Goal: Task Accomplishment & Management: Manage account settings

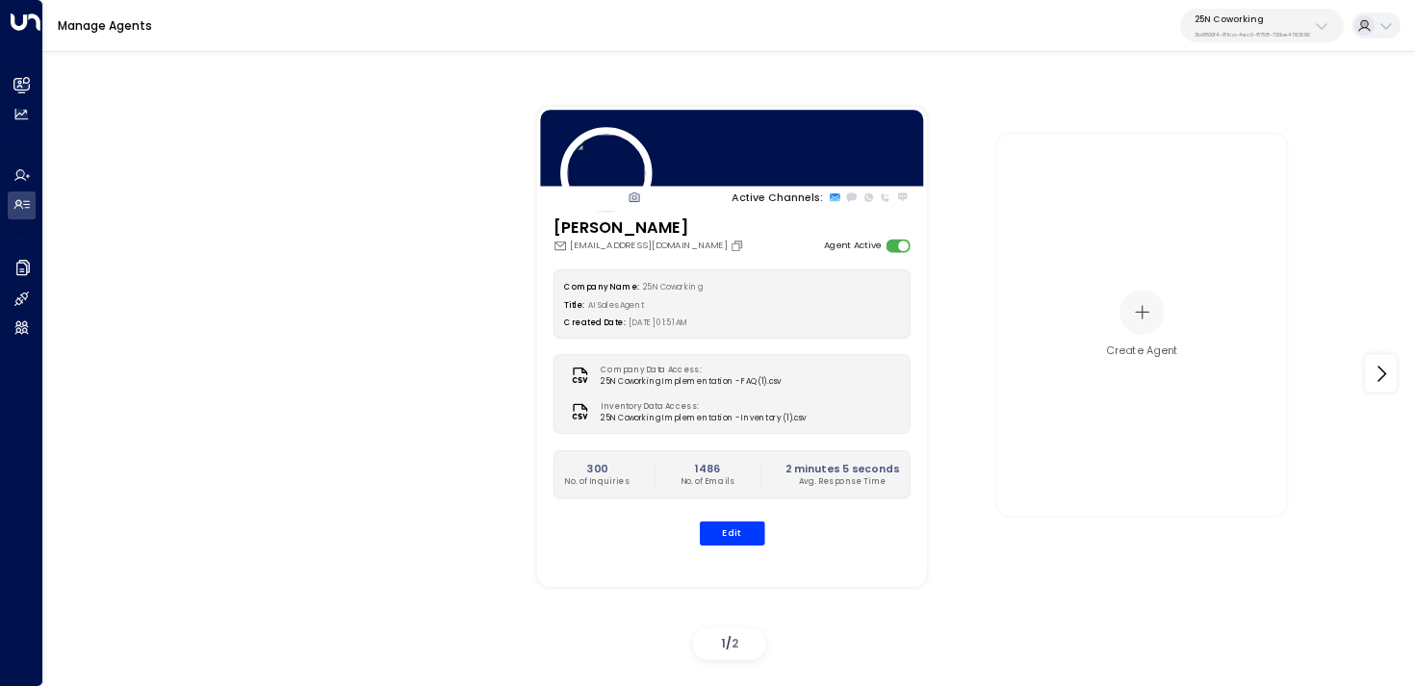
click at [1224, 28] on div "25N Coworking 3b9800f4-81ca-4ec0-8758-72fbe4763f36" at bounding box center [1253, 25] width 116 height 25
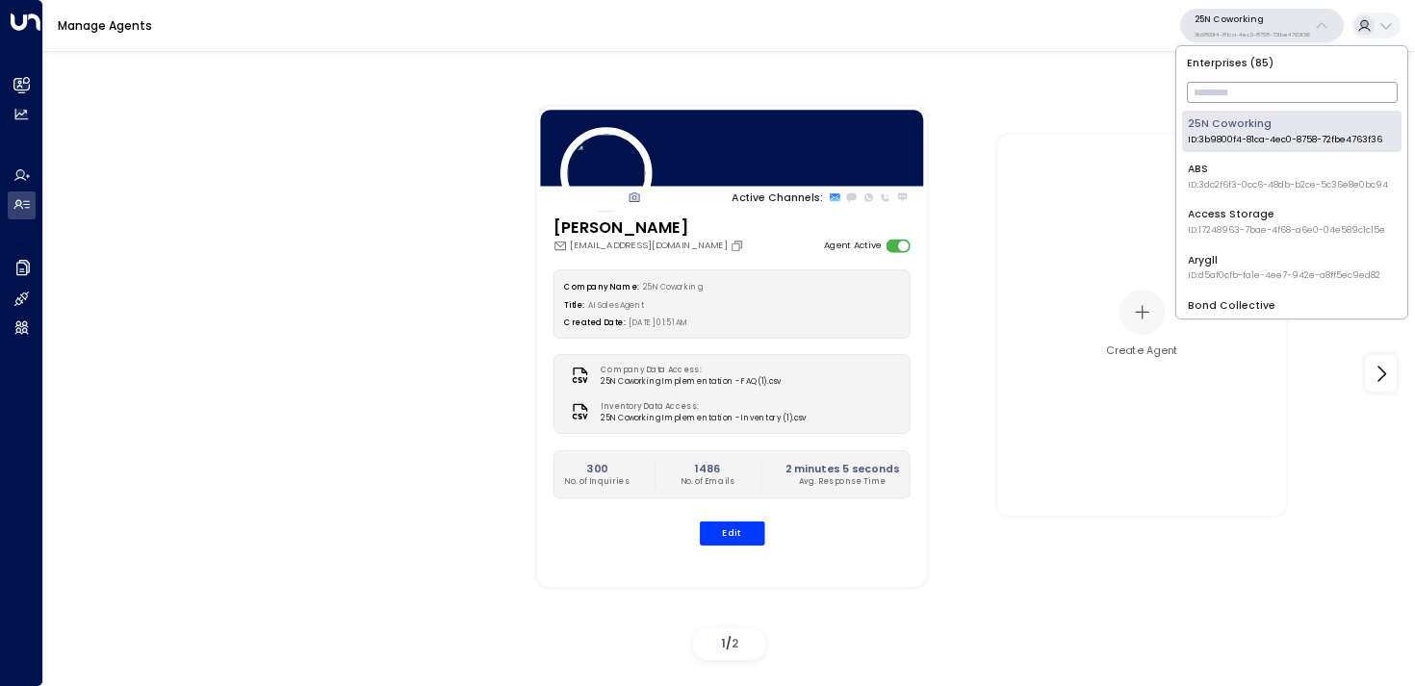
click at [1224, 86] on input "text" at bounding box center [1292, 92] width 211 height 31
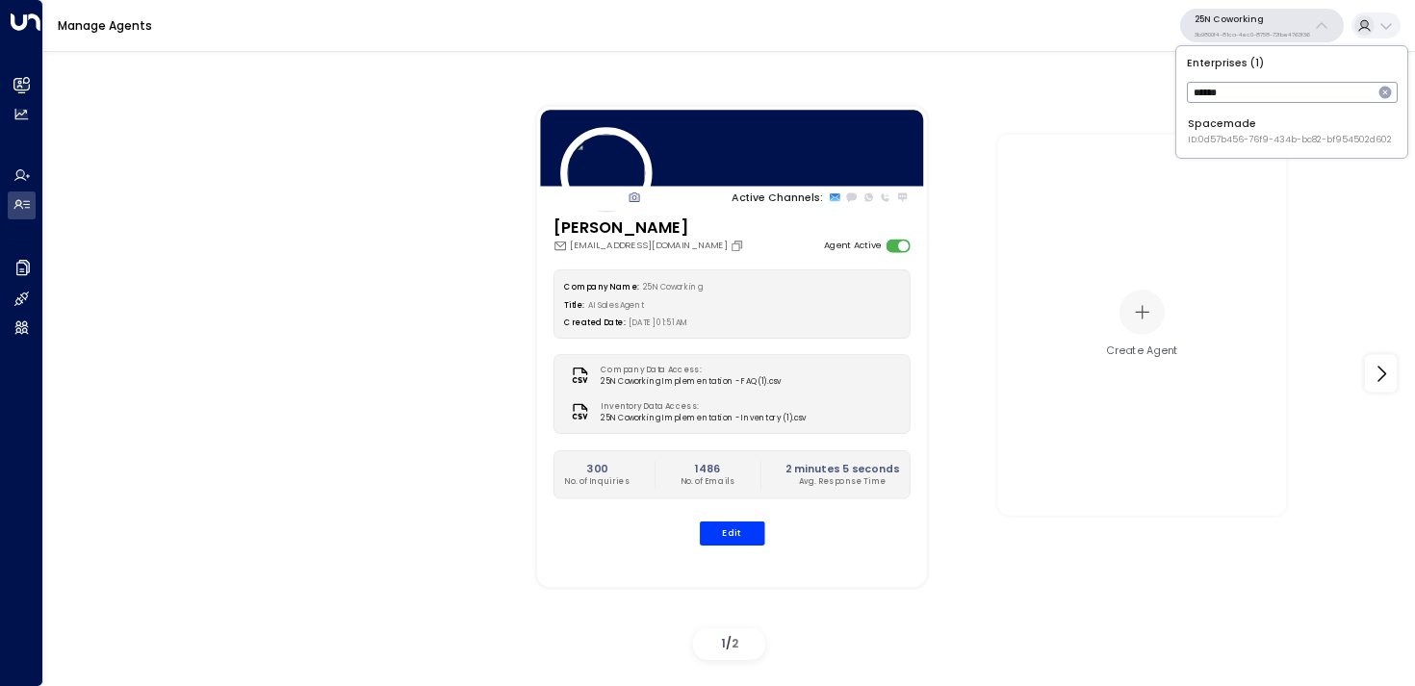
type input "******"
click at [1210, 128] on div "Spacemade ID: 0d57b456-76f9-434b-bc82-bf954502d602" at bounding box center [1290, 132] width 204 height 30
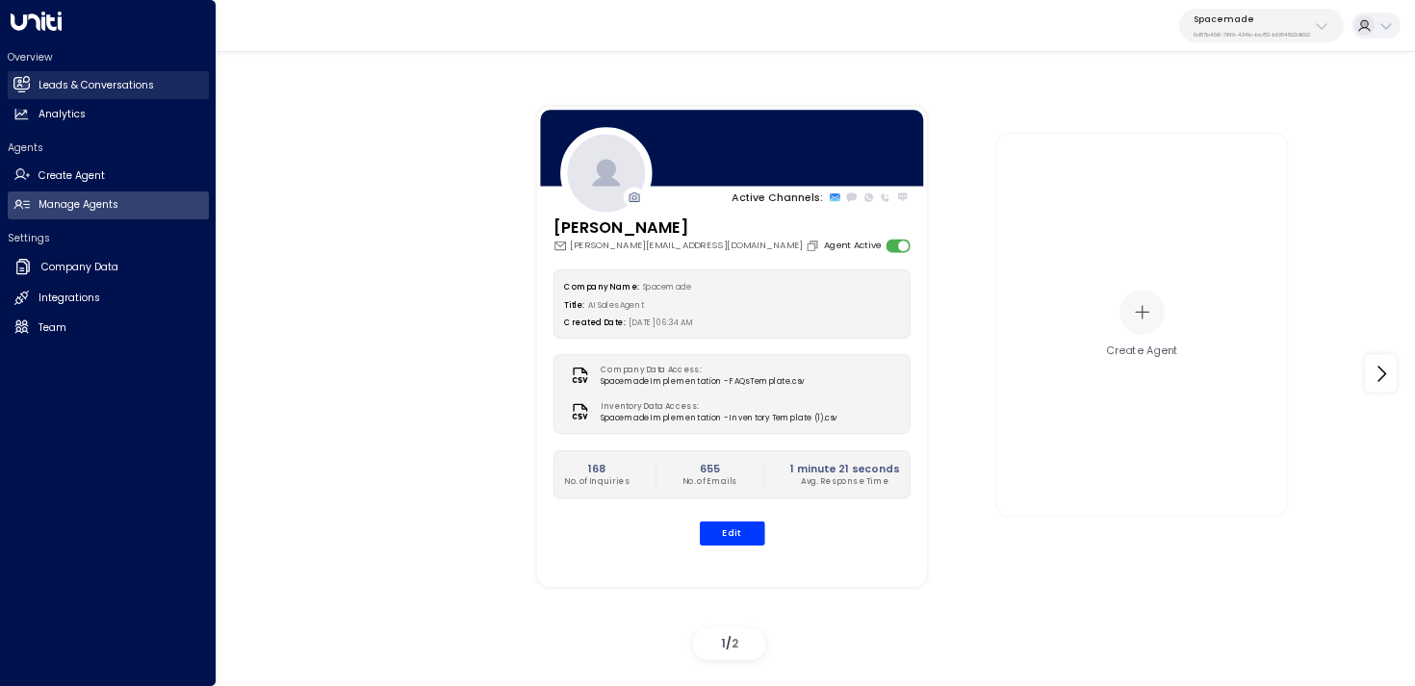
click at [33, 79] on link "Leads & Conversations Leads & Conversations" at bounding box center [108, 85] width 201 height 28
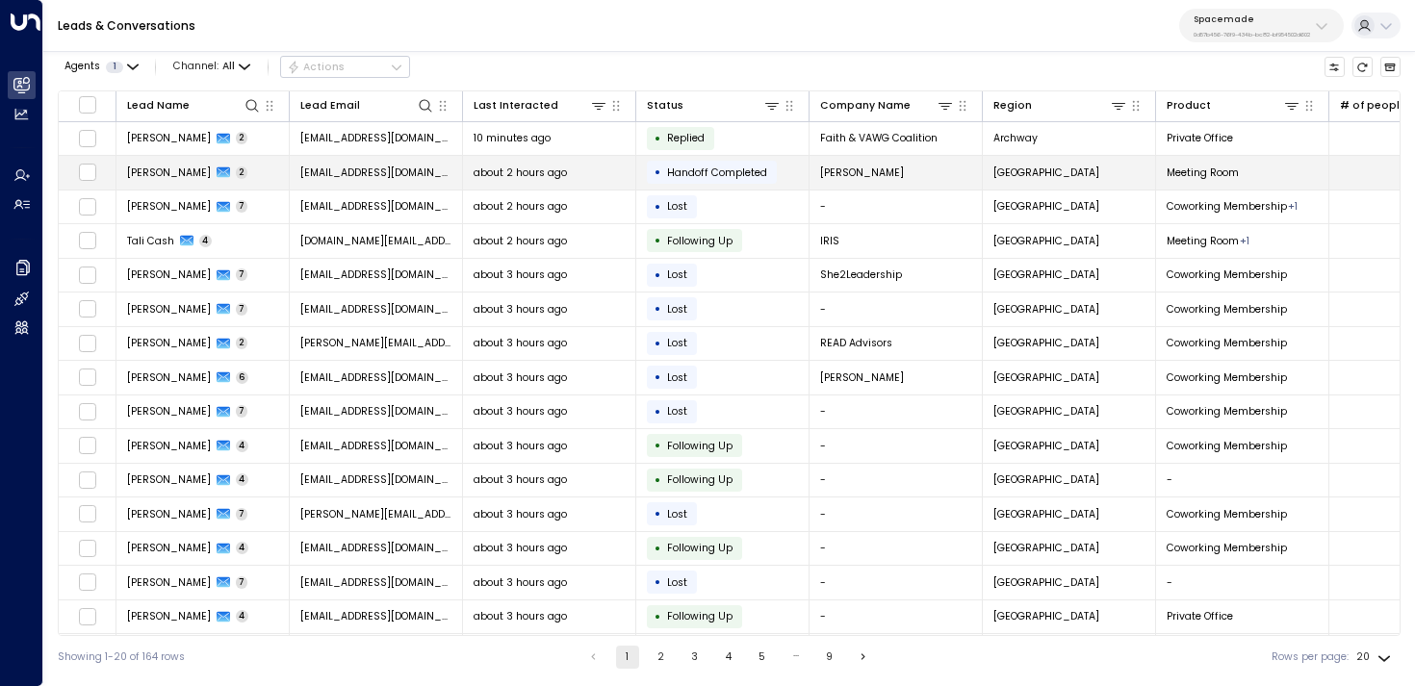
click at [252, 183] on td "[PERSON_NAME] 2" at bounding box center [203, 173] width 173 height 34
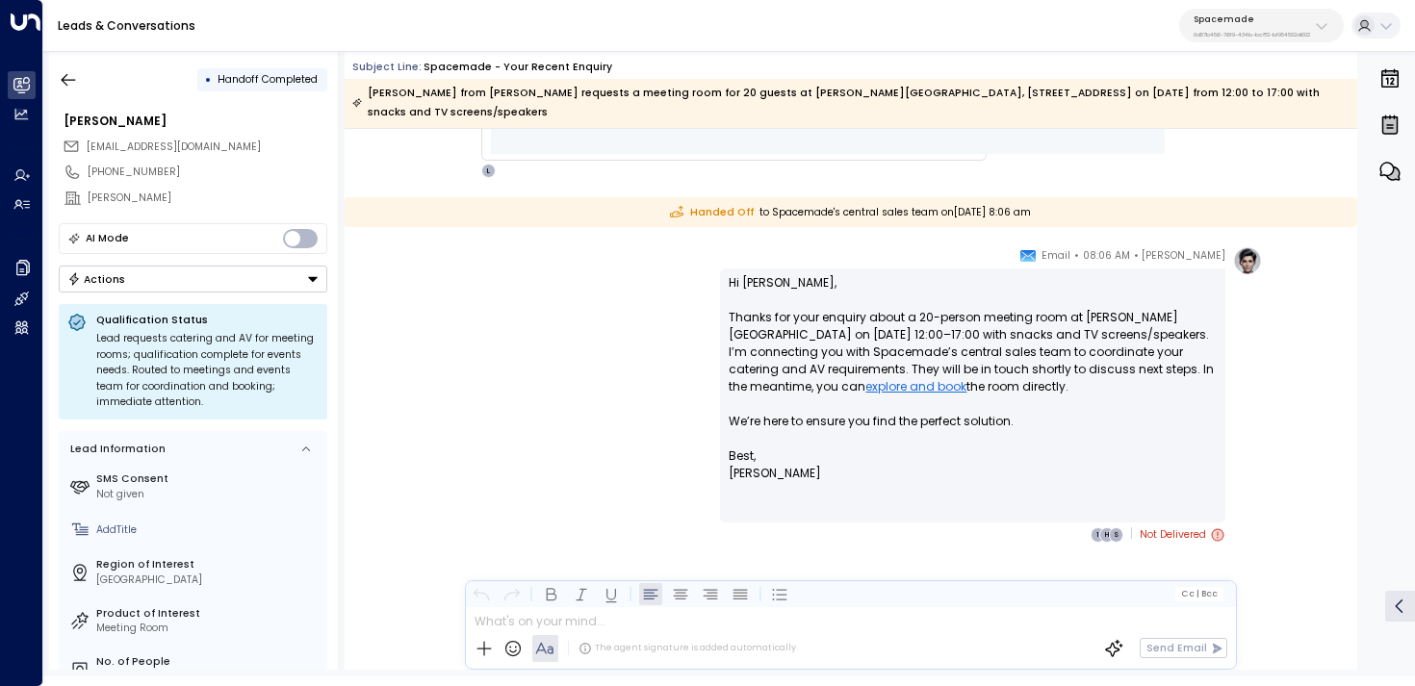
scroll to position [1047, 0]
click at [72, 91] on button "button" at bounding box center [68, 80] width 35 height 35
